Goal: Find specific page/section: Find specific page/section

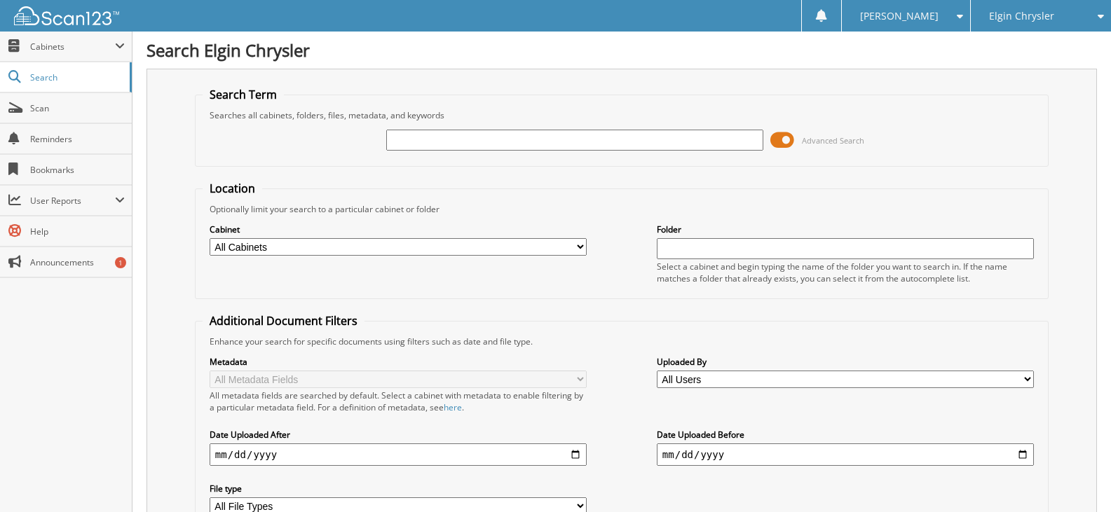
click at [472, 139] on input "text" at bounding box center [574, 140] width 377 height 21
paste input "[US_VEHICLE_IDENTIFICATION_NUMBER]"
type input "[US_VEHICLE_IDENTIFICATION_NUMBER]"
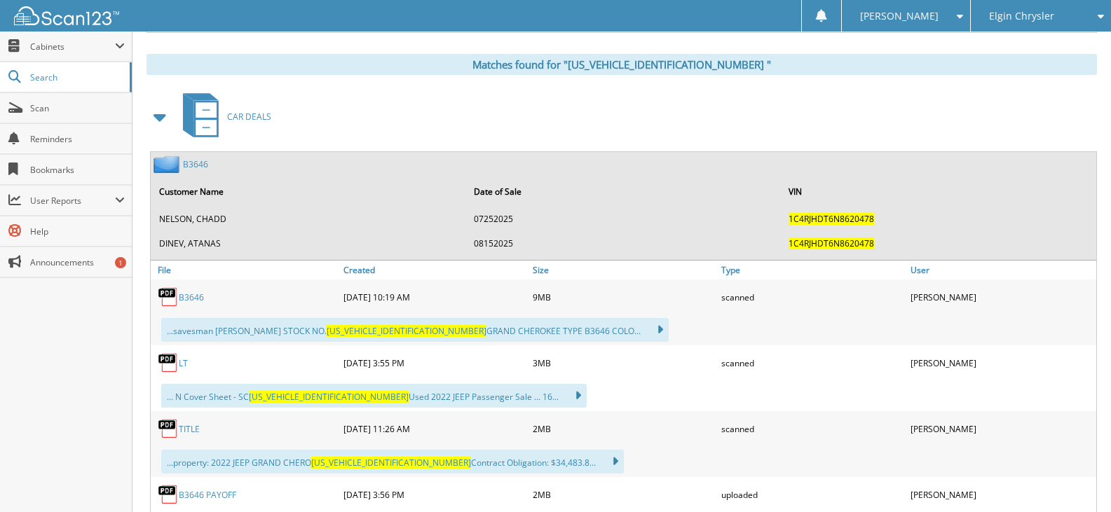
scroll to position [631, 0]
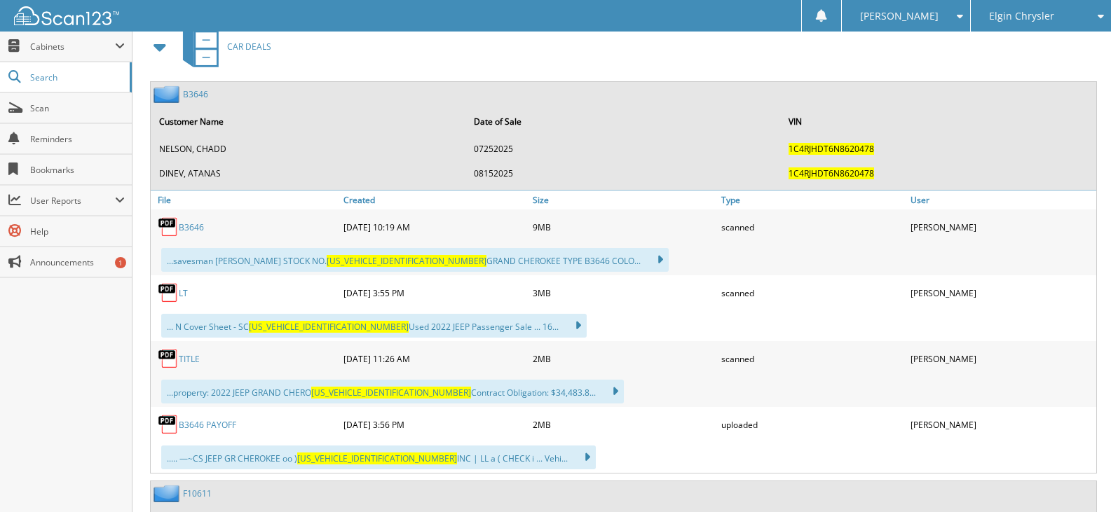
click at [182, 297] on link "L T" at bounding box center [183, 293] width 9 height 12
click at [1028, 5] on div "Elgin Chrysler" at bounding box center [1041, 16] width 126 height 32
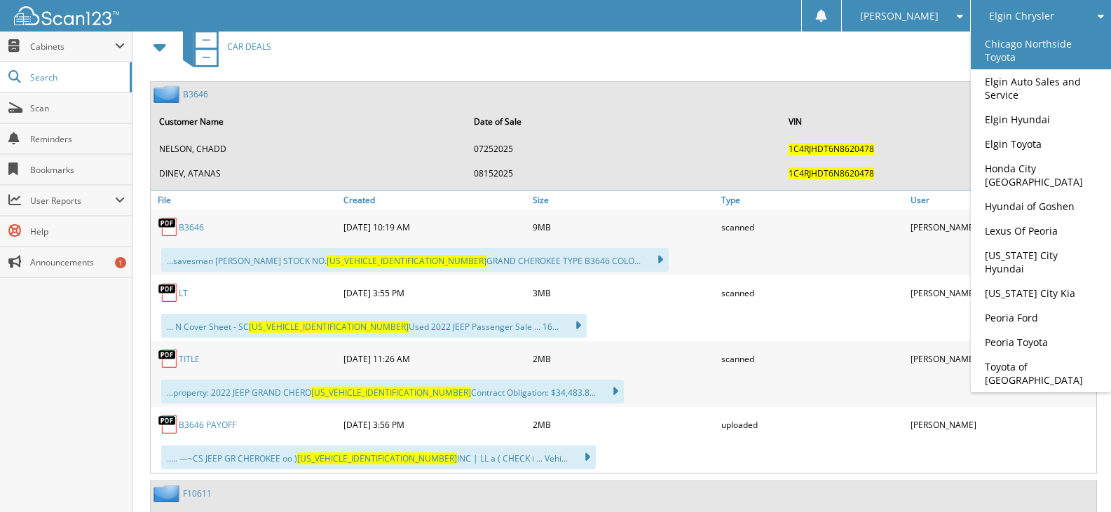
click at [991, 53] on link "Chicago Northside Toyota" at bounding box center [1041, 51] width 140 height 38
